Goal: Information Seeking & Learning: Find specific fact

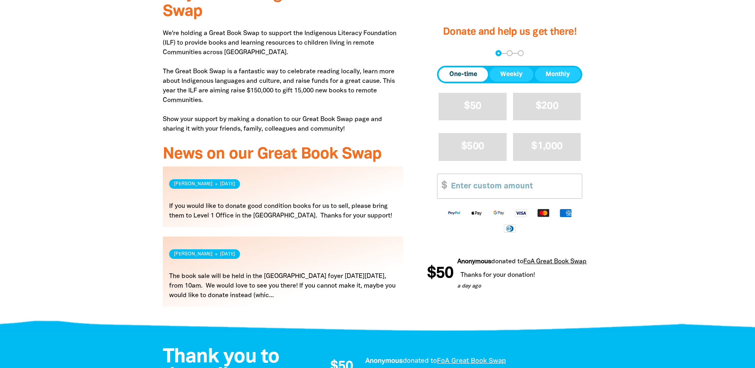
scroll to position [318, 0]
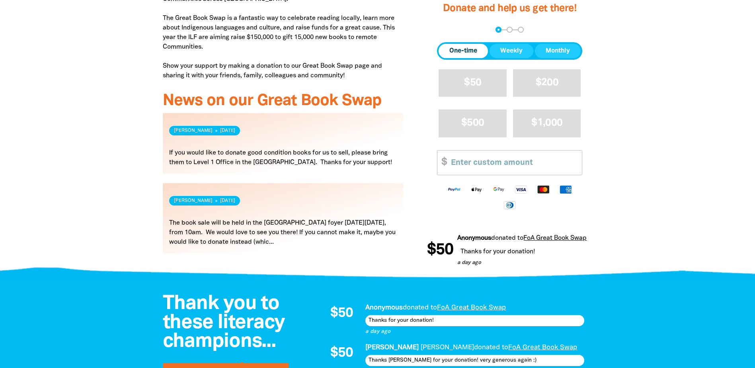
click at [261, 238] on link "Read more" at bounding box center [283, 218] width 241 height 70
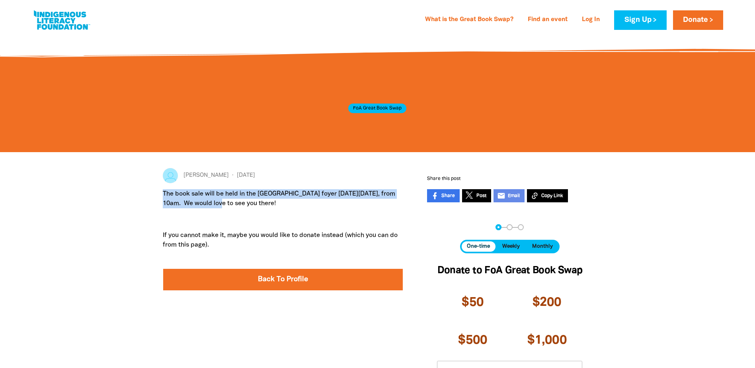
drag, startPoint x: 230, startPoint y: 205, endPoint x: 163, endPoint y: 197, distance: 68.2
click at [163, 197] on p "The book sale will be held in the [GEOGRAPHIC_DATA] foyer [DATE][DATE], from 10…" at bounding box center [283, 198] width 241 height 19
drag, startPoint x: 163, startPoint y: 197, endPoint x: 195, endPoint y: 203, distance: 32.3
copy p "The book sale will be held in the [GEOGRAPHIC_DATA] foyer [DATE][DATE], from 10…"
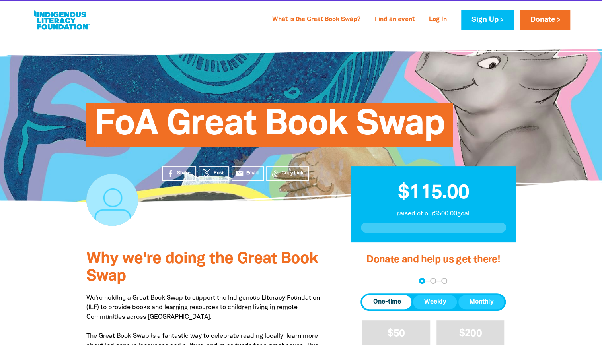
scroll to position [212, 0]
